Goal: Information Seeking & Learning: Learn about a topic

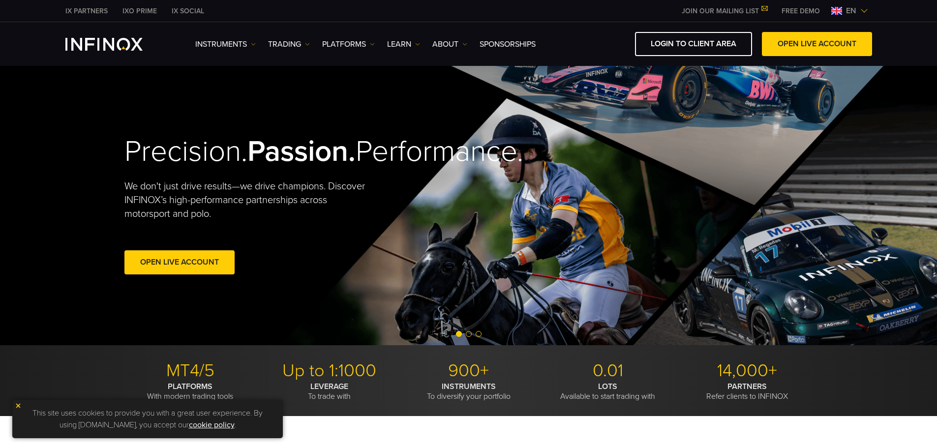
click at [295, 47] on link "TRADING" at bounding box center [289, 44] width 42 height 12
click at [366, 47] on link "PLATFORMS" at bounding box center [348, 44] width 53 height 12
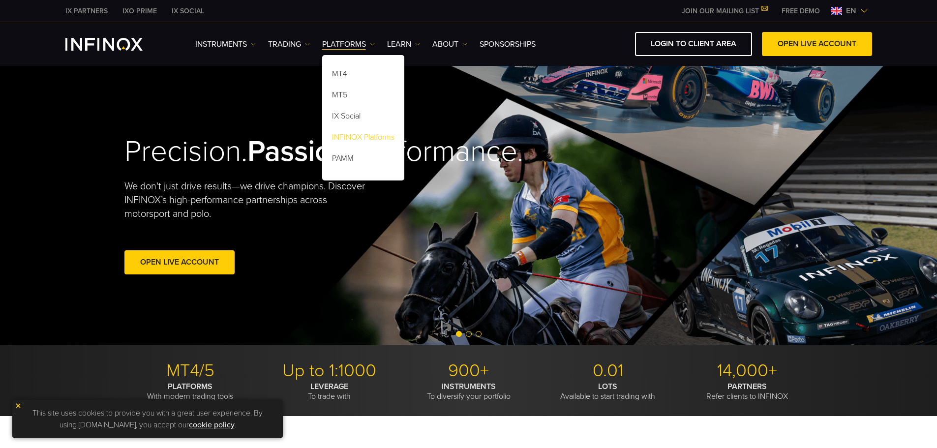
click at [364, 139] on link "INFINOX Platforms" at bounding box center [363, 138] width 82 height 21
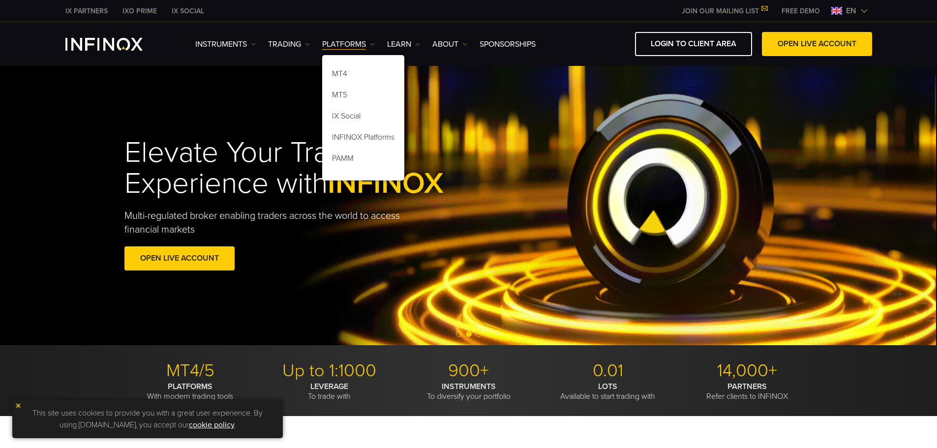
click at [78, 165] on div "Elevate Your Trading Experience with INFINOX Multi-regulated broker enabling tr…" at bounding box center [468, 205] width 937 height 279
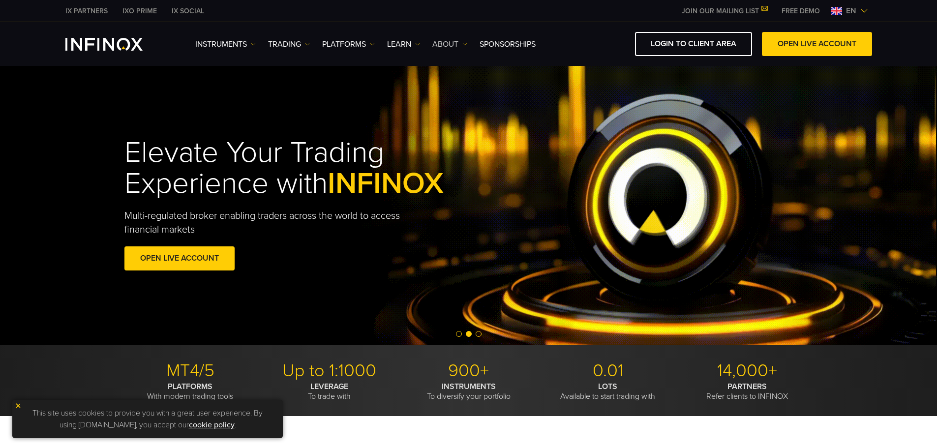
click at [462, 47] on link "ABOUT" at bounding box center [449, 44] width 35 height 12
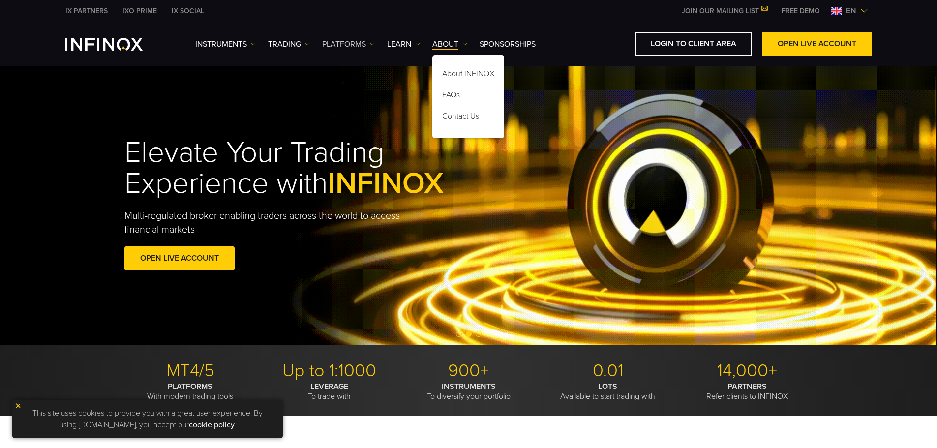
click at [369, 45] on link "PLATFORMS" at bounding box center [348, 44] width 53 height 12
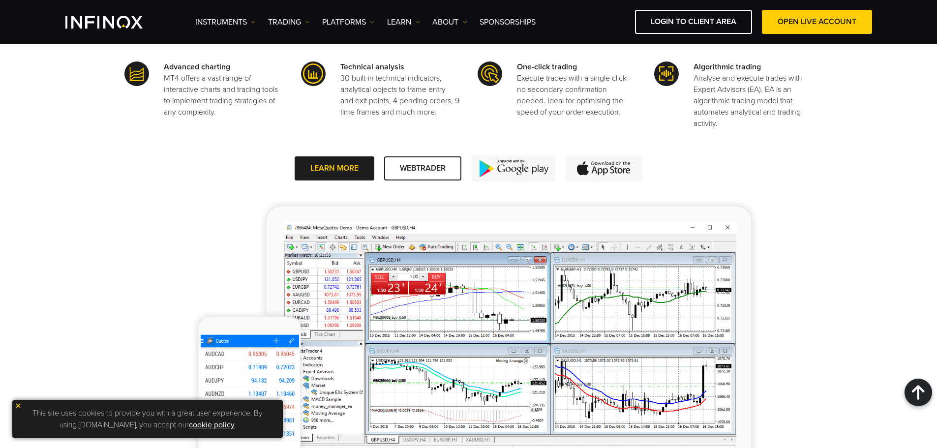
scroll to position [836, 0]
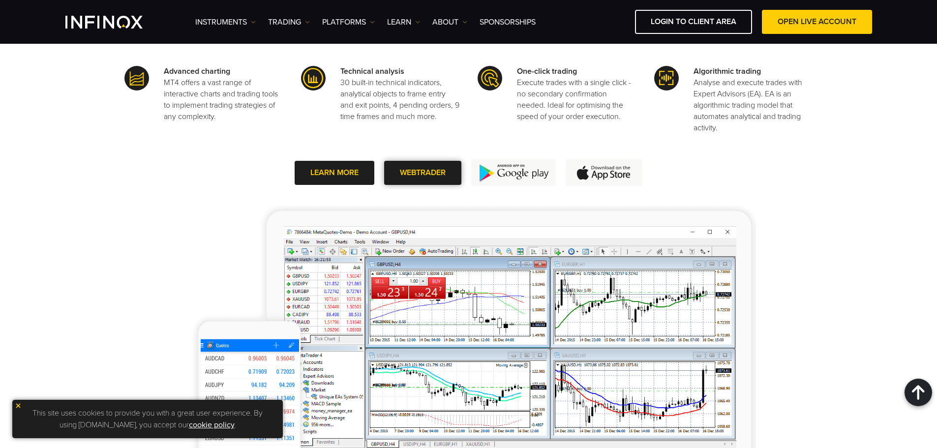
click at [422, 173] on span at bounding box center [422, 173] width 0 height 0
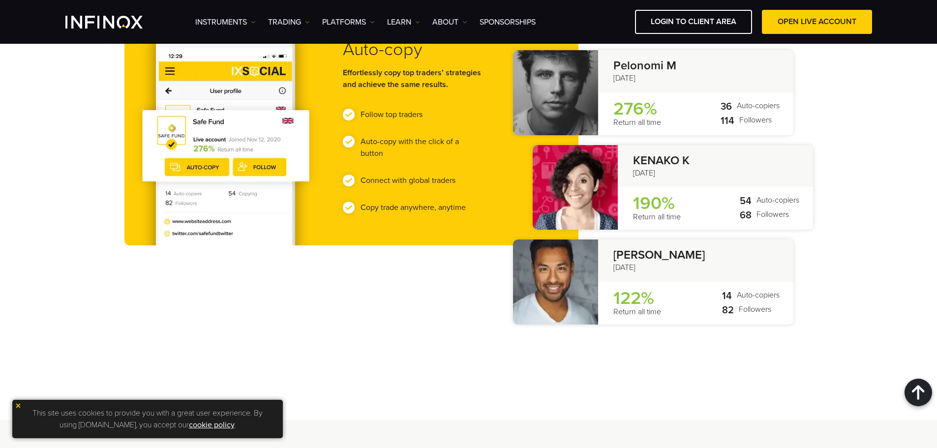
scroll to position [147, 0]
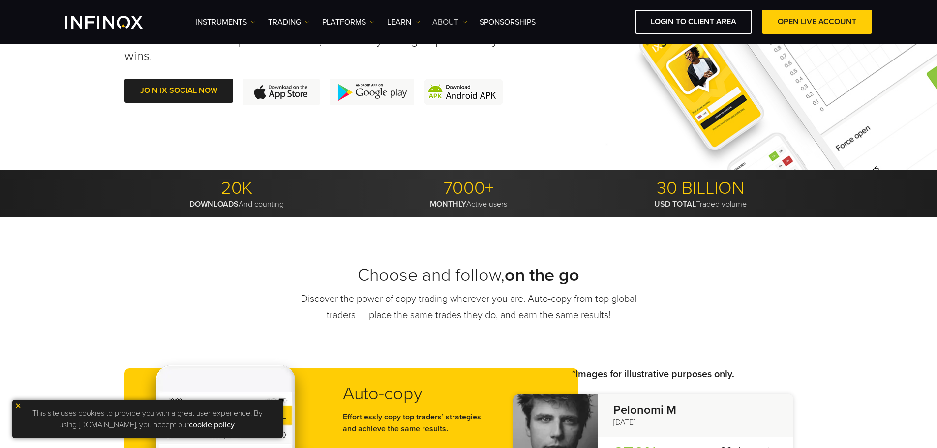
click at [454, 19] on link "ABOUT" at bounding box center [449, 22] width 35 height 12
click at [460, 53] on link "About INFINOX" at bounding box center [468, 53] width 72 height 21
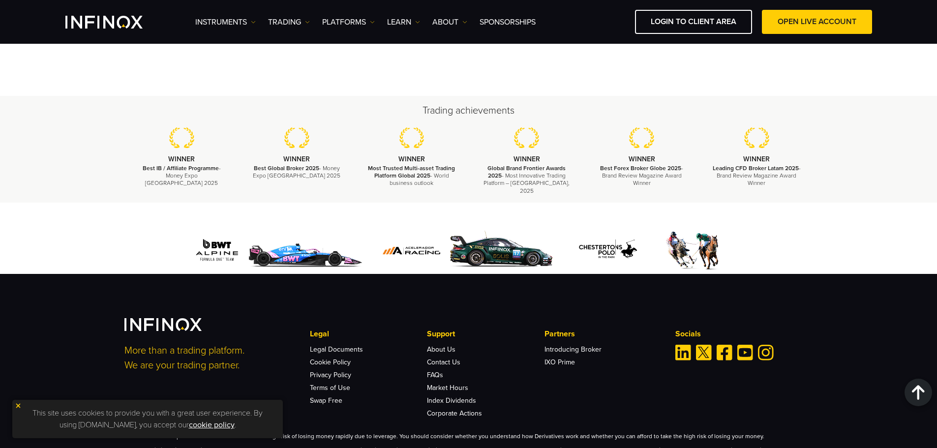
scroll to position [3582, 0]
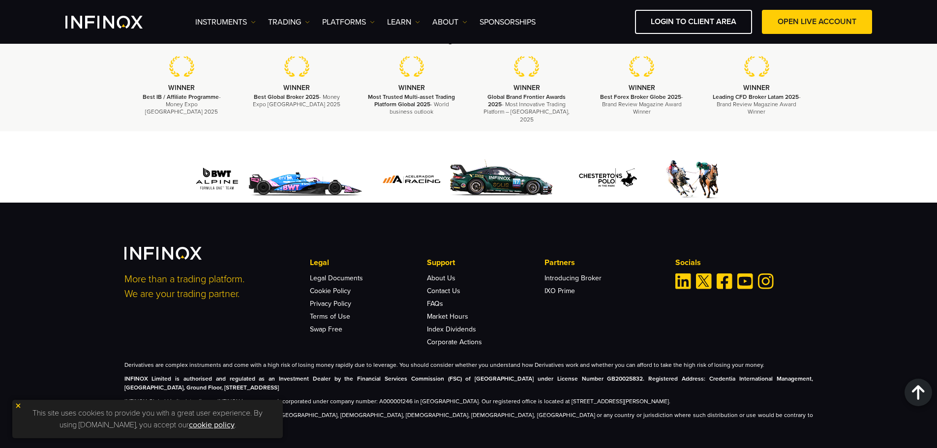
click at [16, 408] on img at bounding box center [18, 405] width 7 height 7
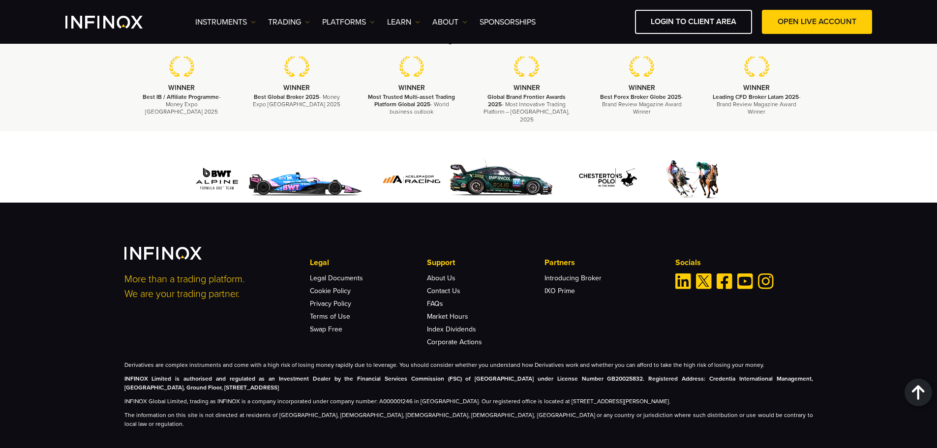
click at [206, 382] on strong "INFINOX Limited is authorised and regulated as an Investment Dealer by the Fina…" at bounding box center [468, 383] width 688 height 16
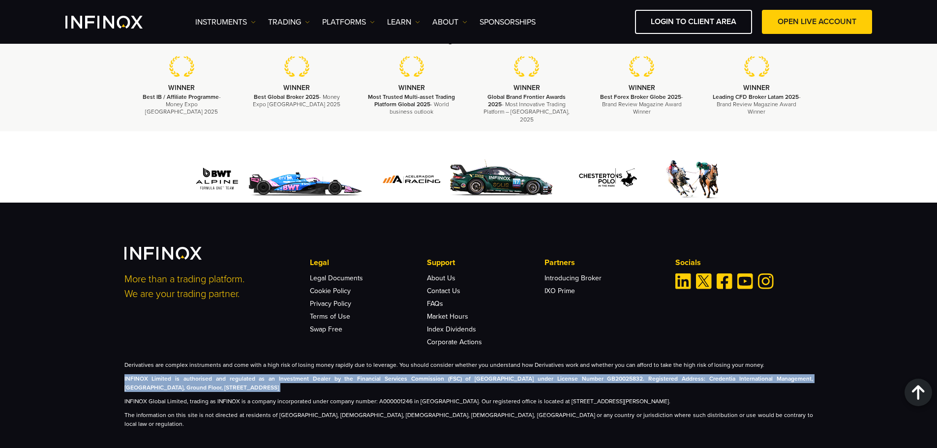
click at [206, 382] on strong "INFINOX Limited is authorised and regulated as an Investment Dealer by the Fina…" at bounding box center [468, 383] width 688 height 16
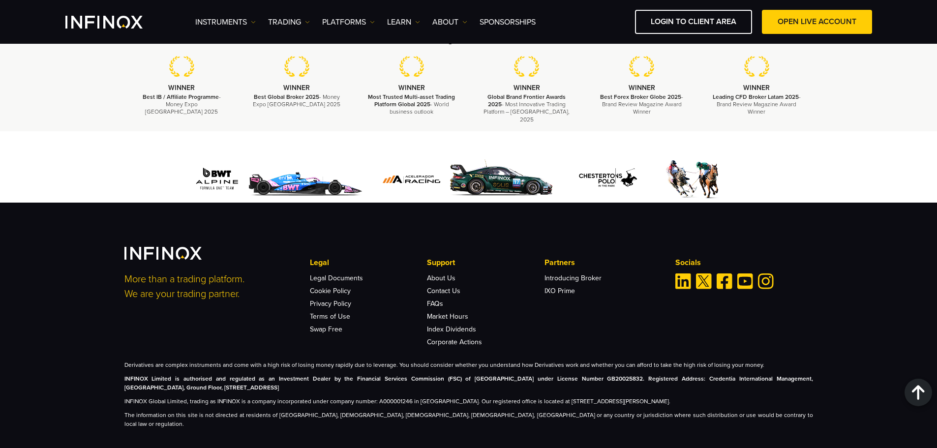
click at [366, 397] on p "INFINOX Global Limited, trading as INFINOX is a company incorporated under comp…" at bounding box center [468, 401] width 688 height 9
click at [437, 397] on p "INFINOX Global Limited, trading as INFINOX is a company incorporated under comp…" at bounding box center [468, 401] width 688 height 9
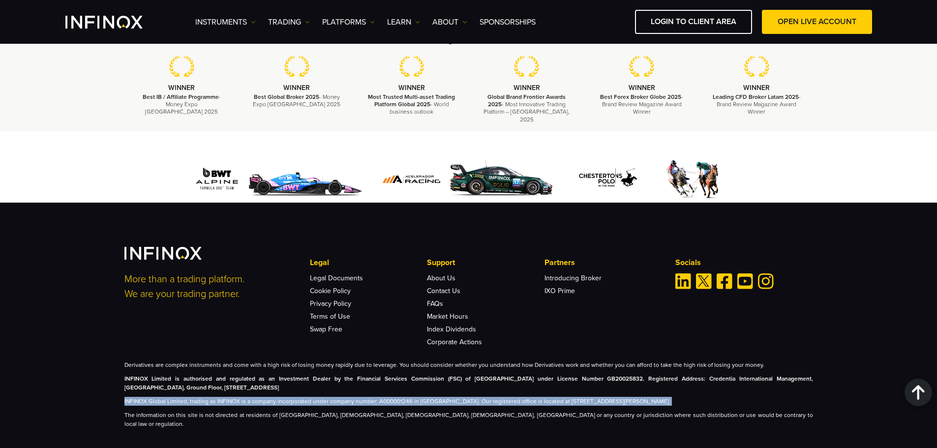
click at [437, 397] on p "INFINOX Global Limited, trading as INFINOX is a company incorporated under comp…" at bounding box center [468, 401] width 688 height 9
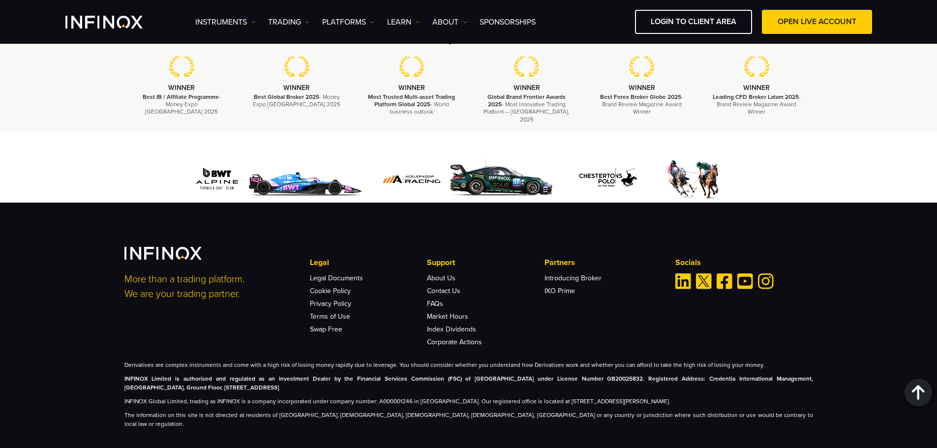
click at [389, 410] on p "The information on this site is not directed at residents of [GEOGRAPHIC_DATA],…" at bounding box center [468, 419] width 688 height 18
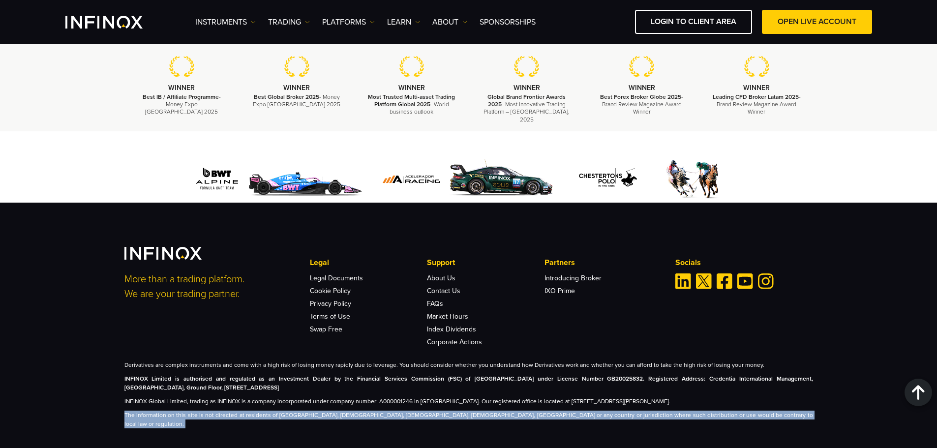
click at [389, 410] on p "The information on this site is not directed at residents of [GEOGRAPHIC_DATA],…" at bounding box center [468, 419] width 688 height 18
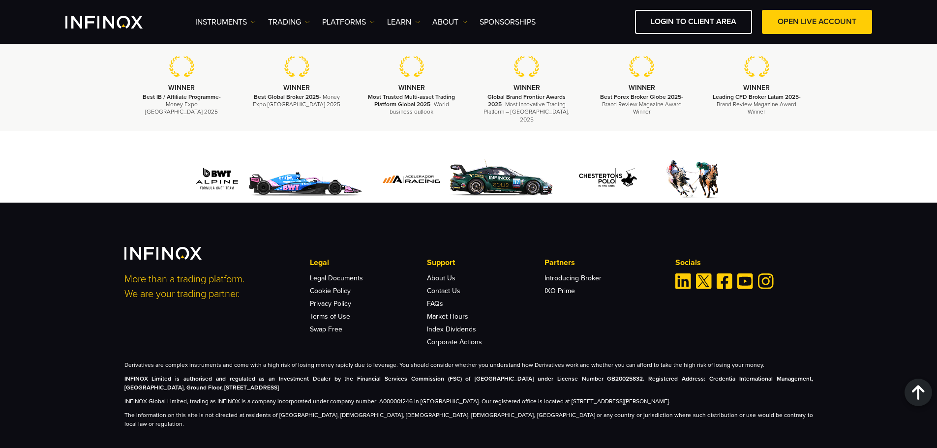
click at [349, 379] on p "INFINOX Limited is authorised and regulated as an Investment Dealer by the Fina…" at bounding box center [468, 383] width 688 height 18
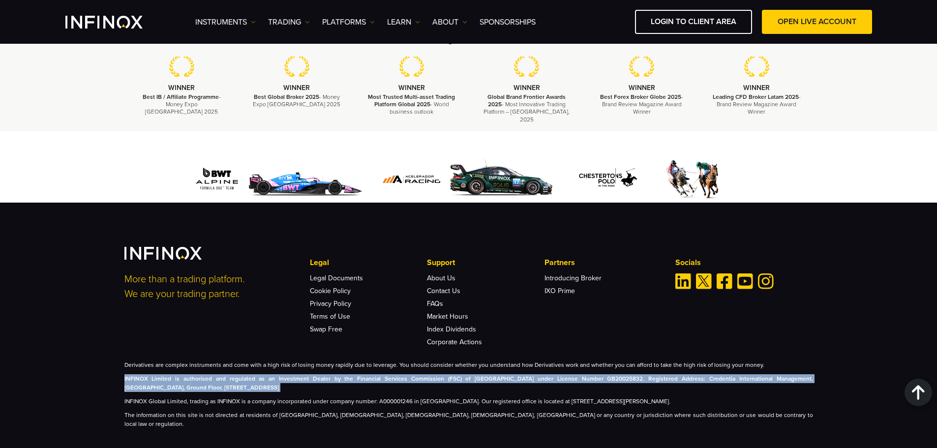
click at [349, 379] on p "INFINOX Limited is authorised and regulated as an Investment Dealer by the Fina…" at bounding box center [468, 383] width 688 height 18
click at [356, 361] on div "Derivatives are complex instruments and come with a high risk of losing money r…" at bounding box center [468, 394] width 688 height 68
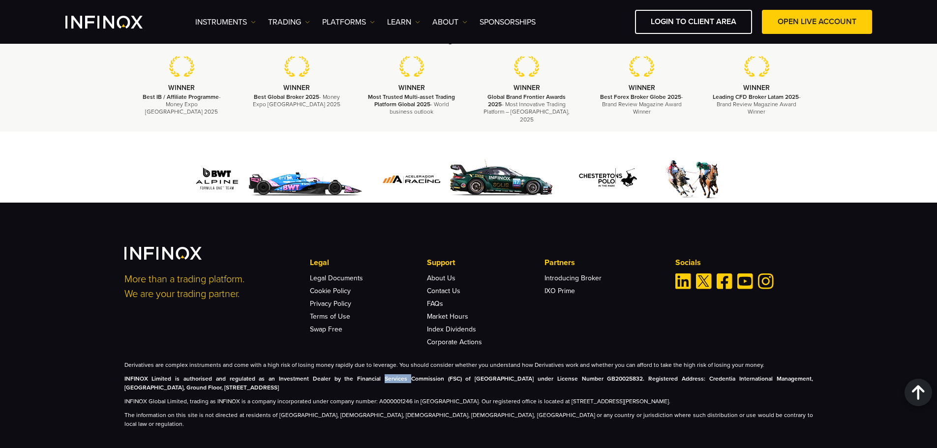
click at [356, 361] on div "Derivatives are complex instruments and come with a high risk of losing money r…" at bounding box center [468, 394] width 688 height 68
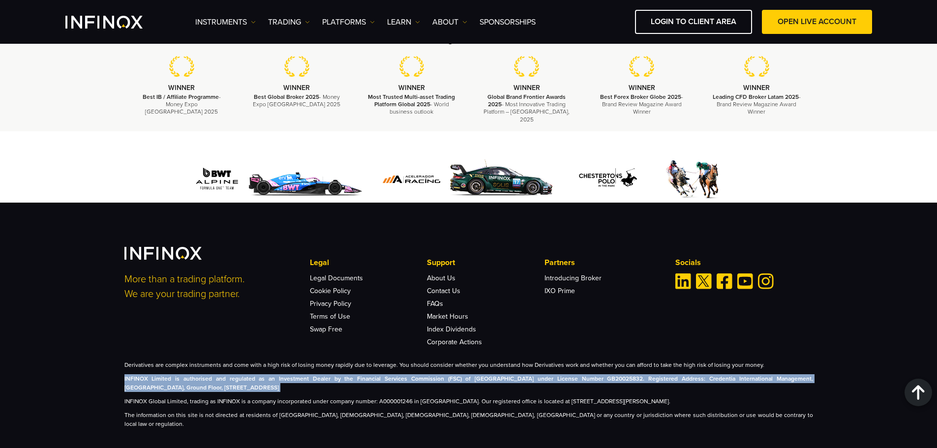
click at [356, 361] on div "Derivatives are complex instruments and come with a high risk of losing money r…" at bounding box center [468, 394] width 688 height 68
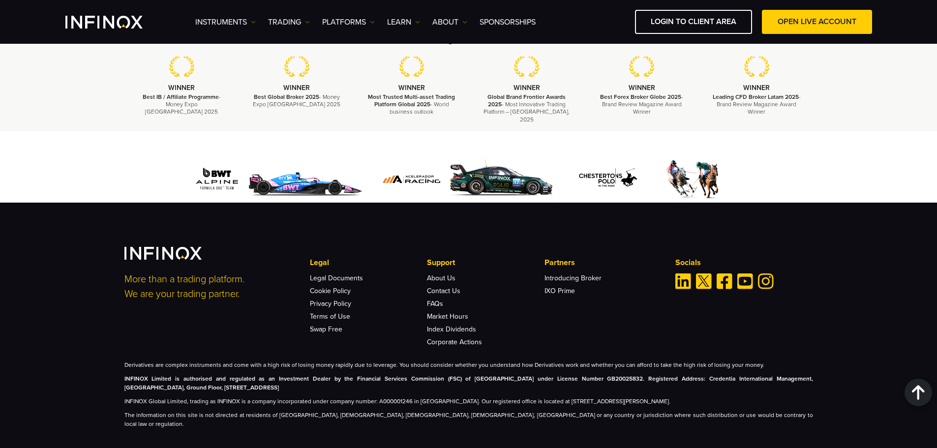
click at [404, 360] on p "Derivatives are complex instruments and come with a high risk of losing money r…" at bounding box center [468, 364] width 688 height 9
click at [403, 350] on div "More than a trading platform. We are your trading partner. Legal Legal Document…" at bounding box center [469, 337] width 708 height 181
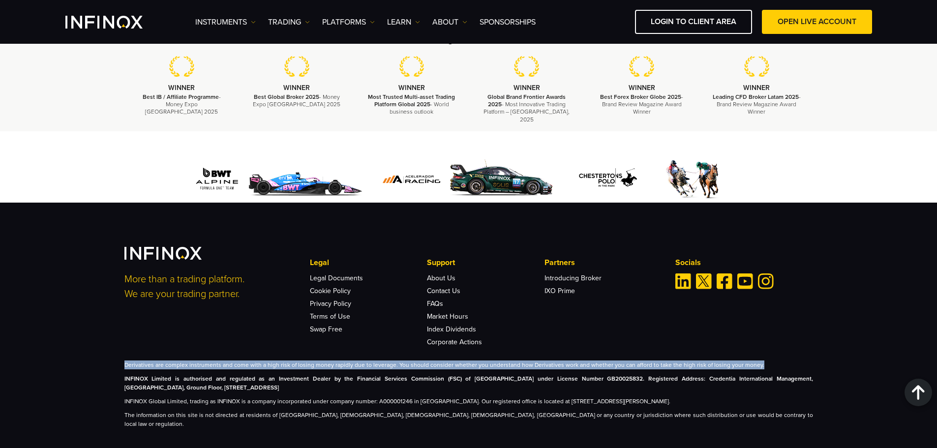
click at [403, 350] on div "More than a trading platform. We are your trading partner. Legal Legal Document…" at bounding box center [469, 337] width 708 height 181
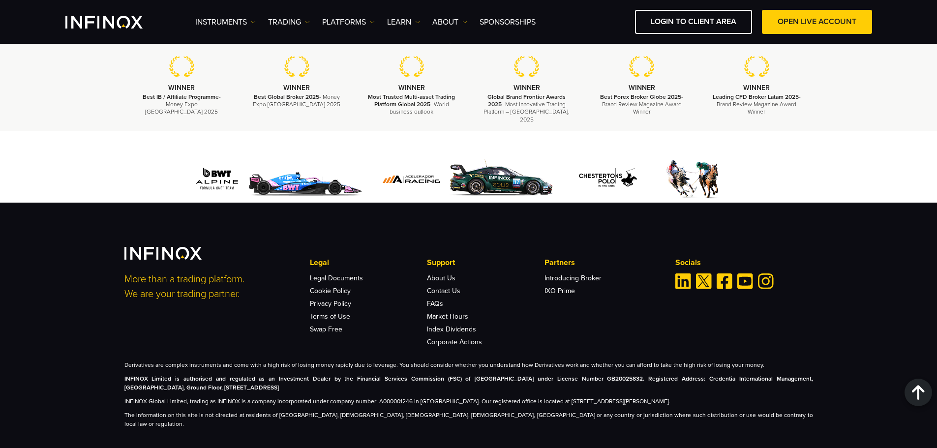
click at [394, 375] on strong "INFINOX Limited is authorised and regulated as an Investment Dealer by the Fina…" at bounding box center [468, 383] width 688 height 16
